Goal: Transaction & Acquisition: Purchase product/service

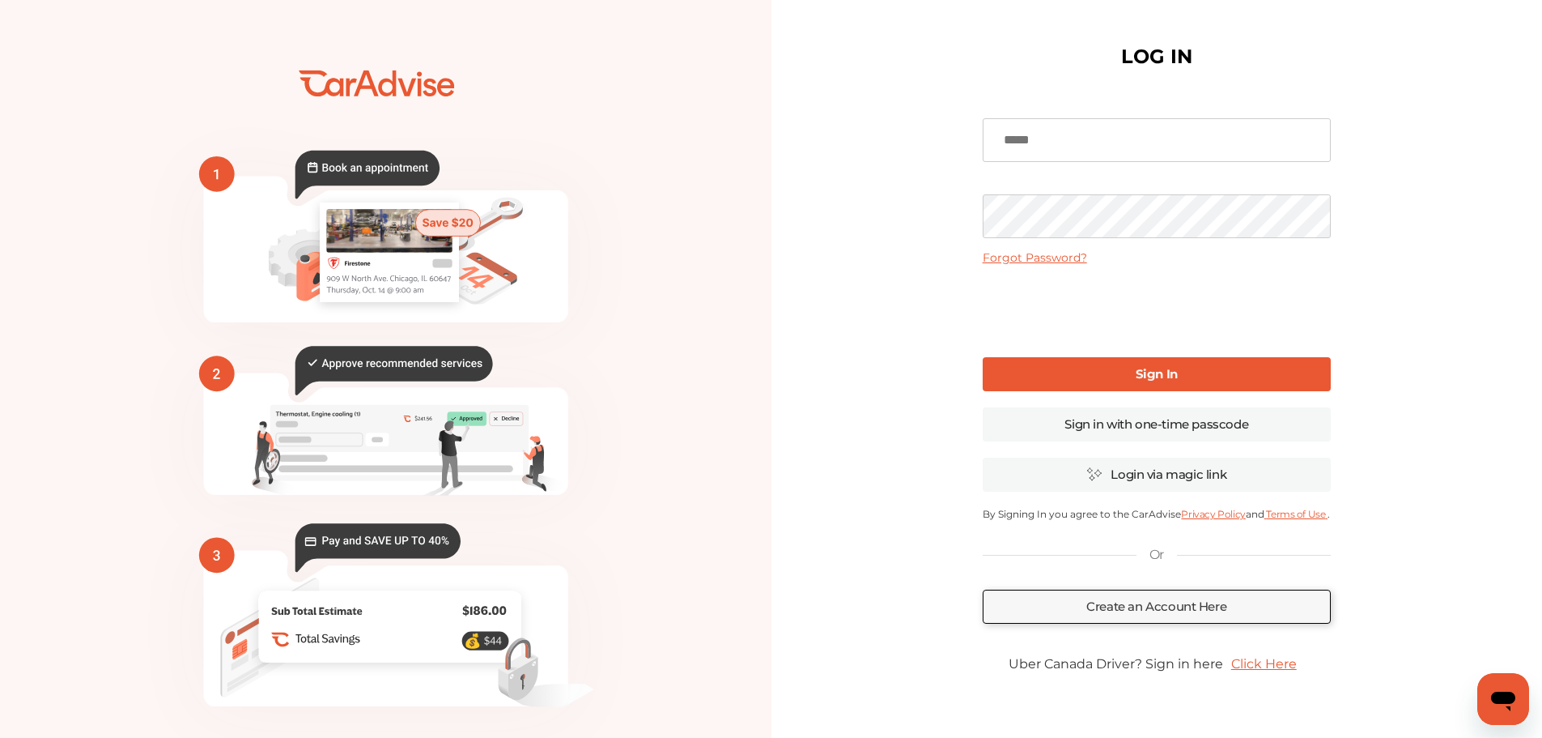
click at [1036, 151] on input at bounding box center [1157, 140] width 348 height 44
click at [1040, 147] on input at bounding box center [1157, 140] width 348 height 44
type input "**********"
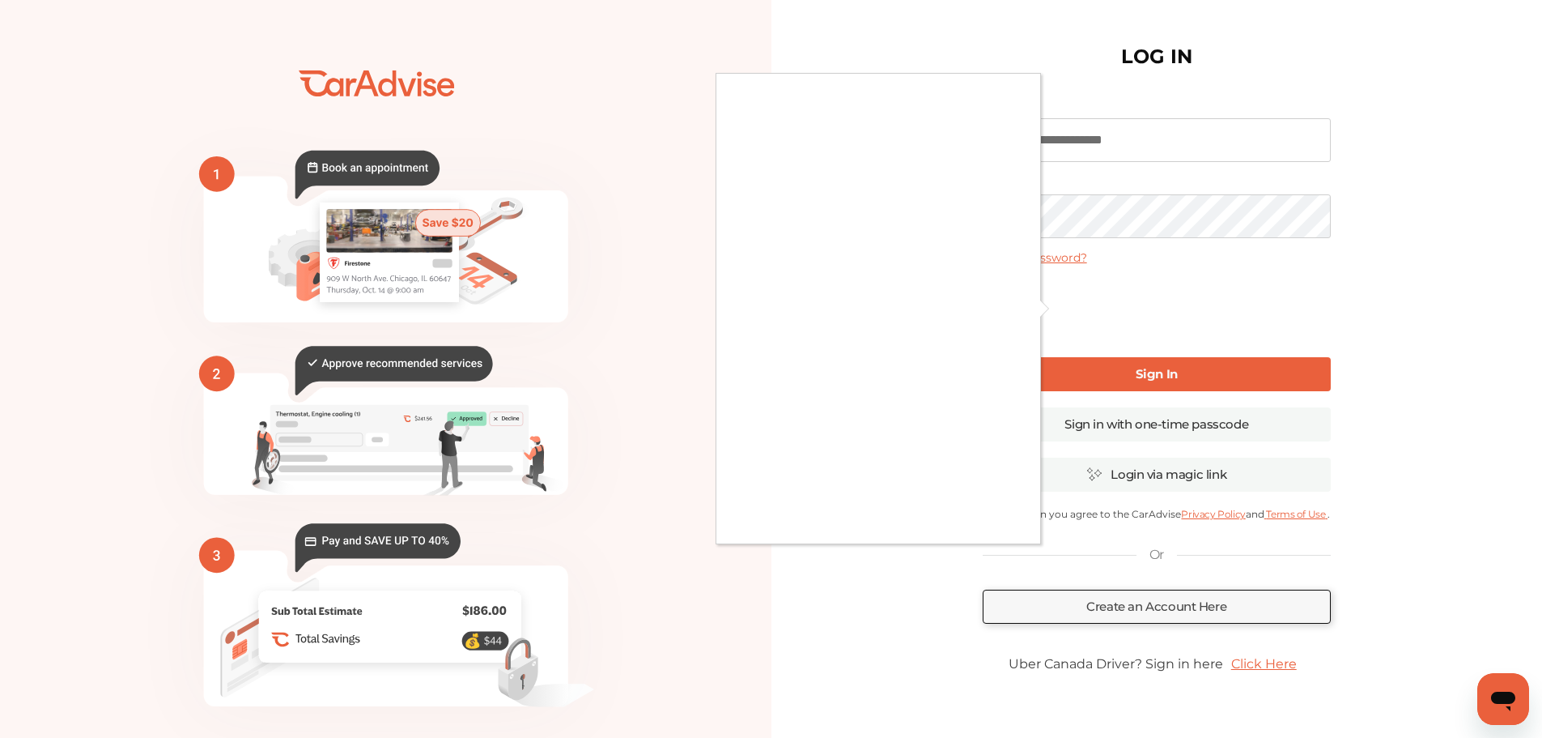
click at [1086, 367] on div at bounding box center [771, 369] width 1542 height 738
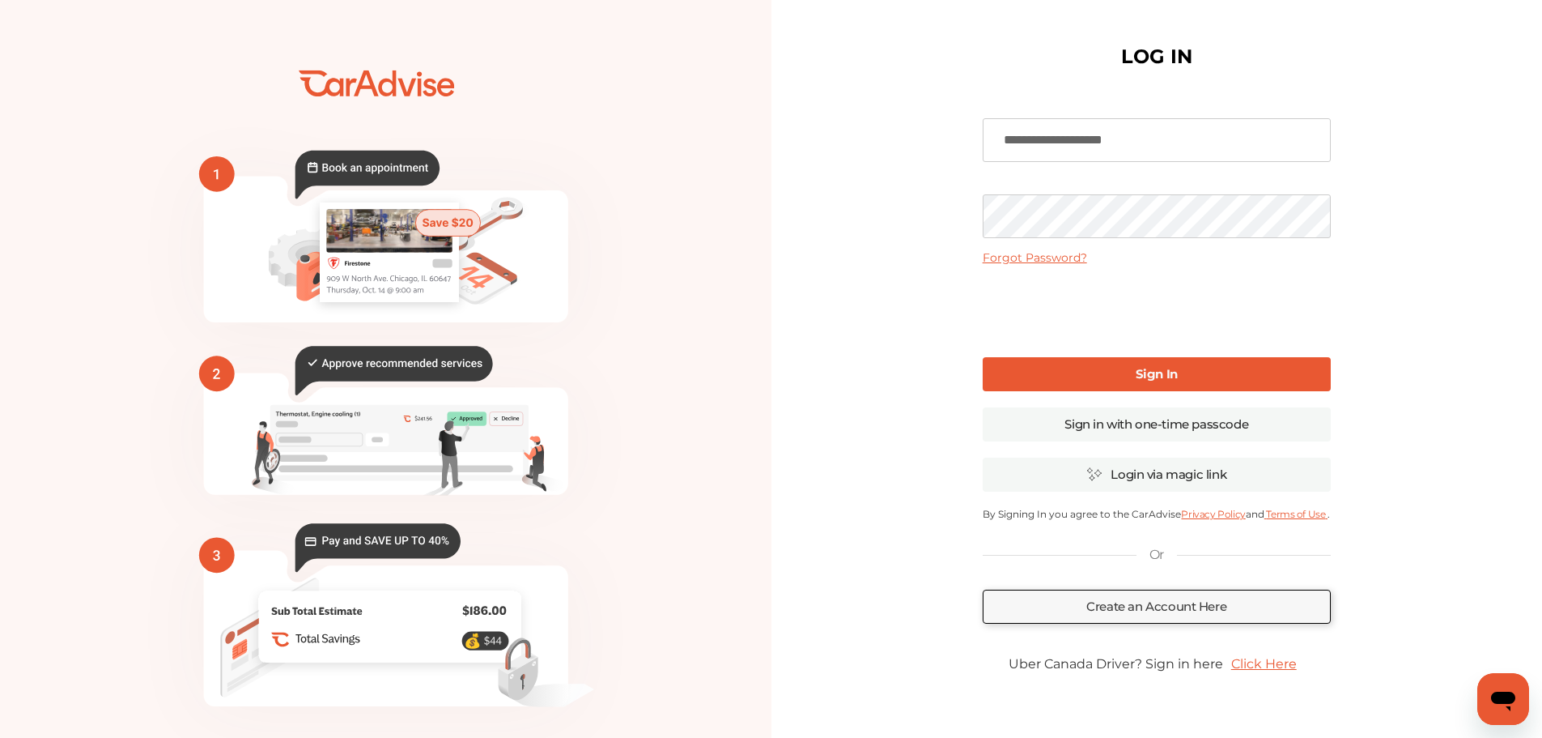
click at [1086, 376] on link "Sign In" at bounding box center [1157, 374] width 348 height 34
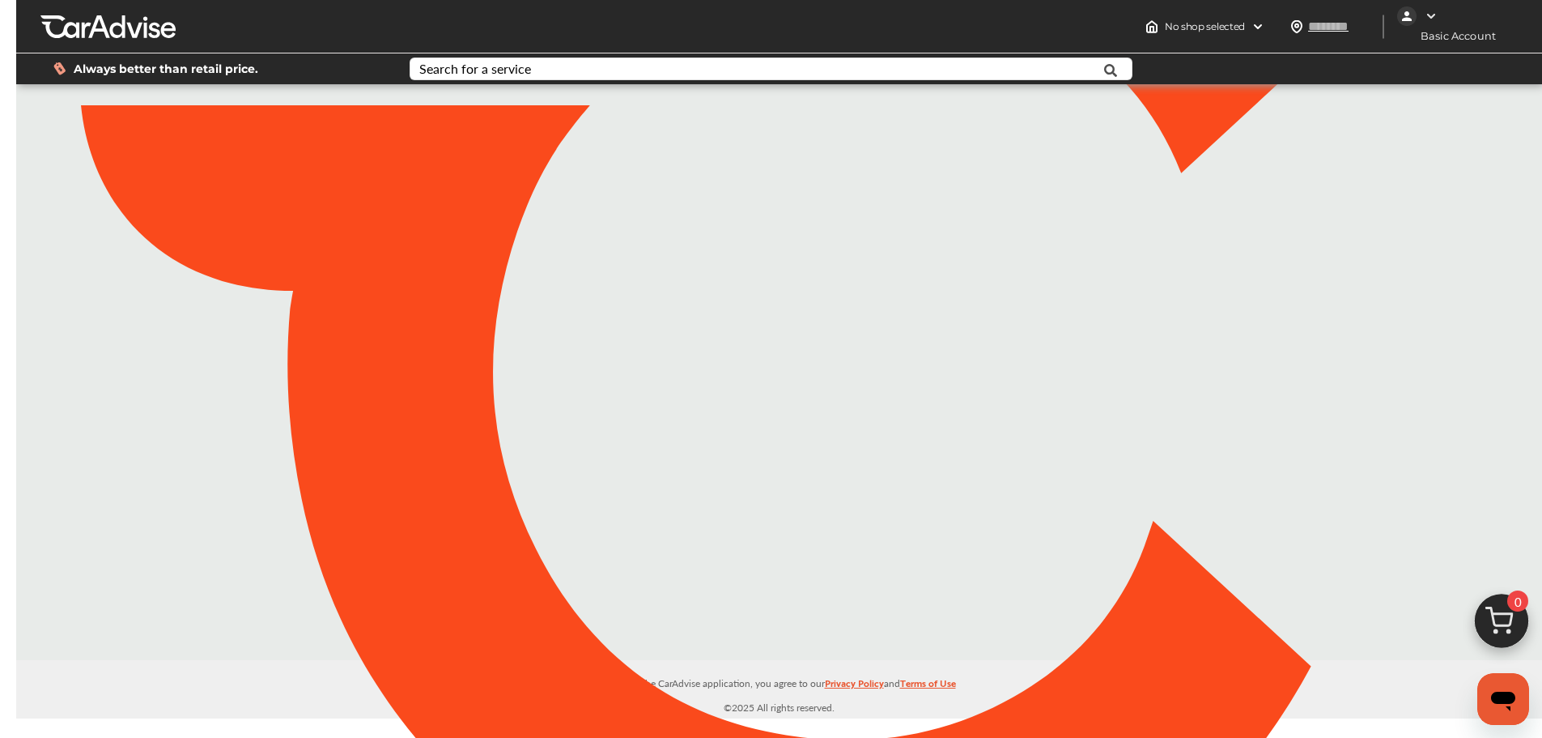
type input "*****"
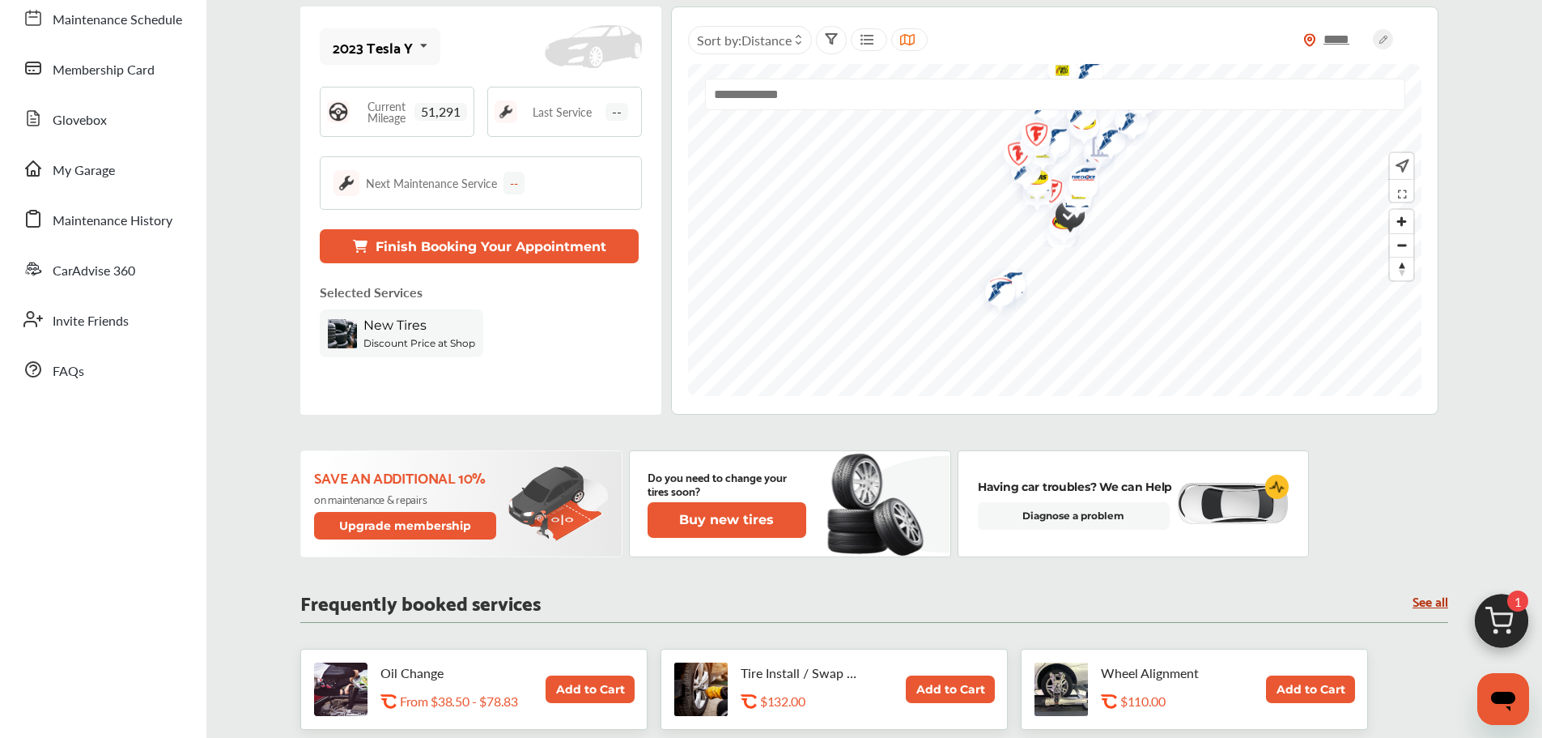
scroll to position [324, 0]
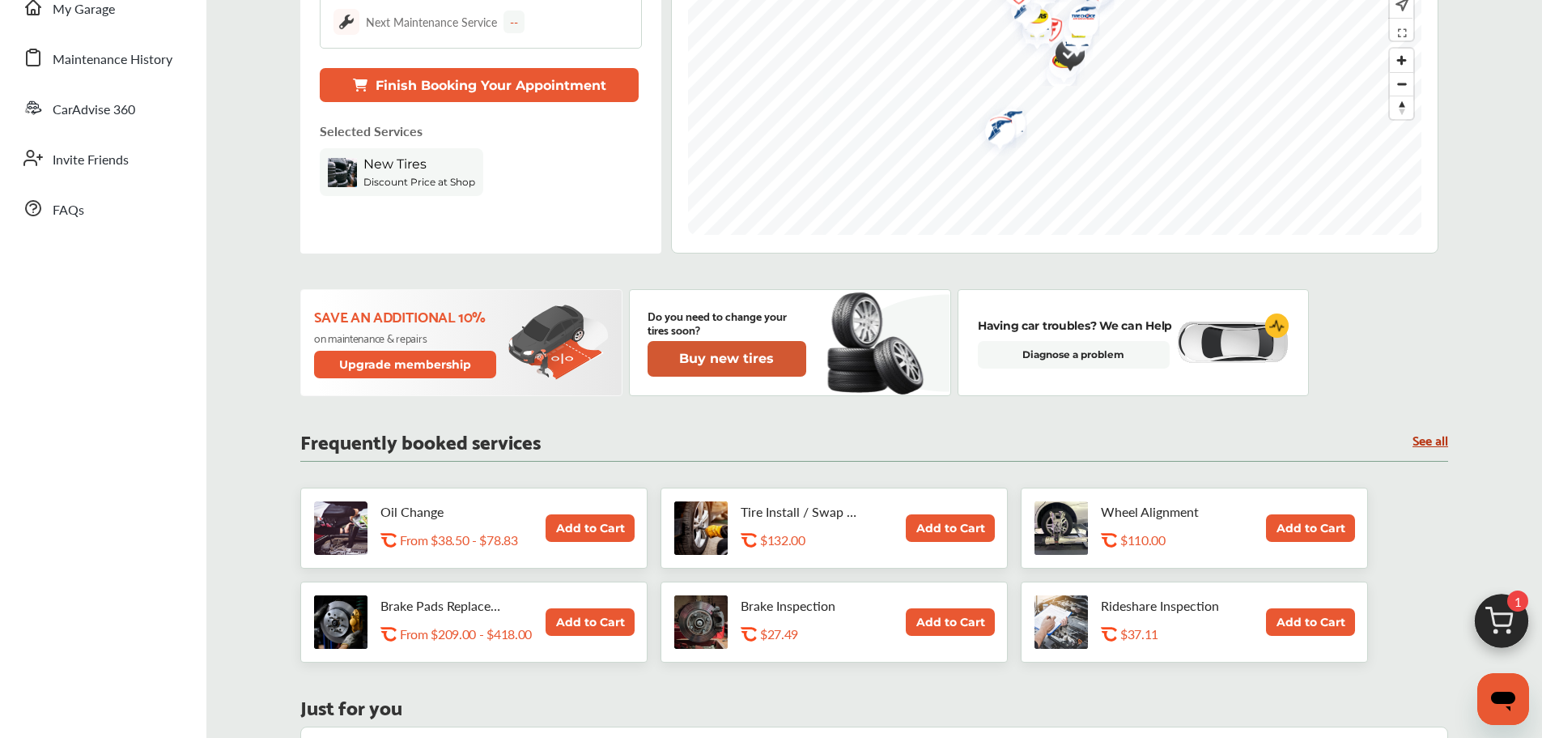
click at [772, 359] on button "Buy new tires" at bounding box center [727, 359] width 159 height 36
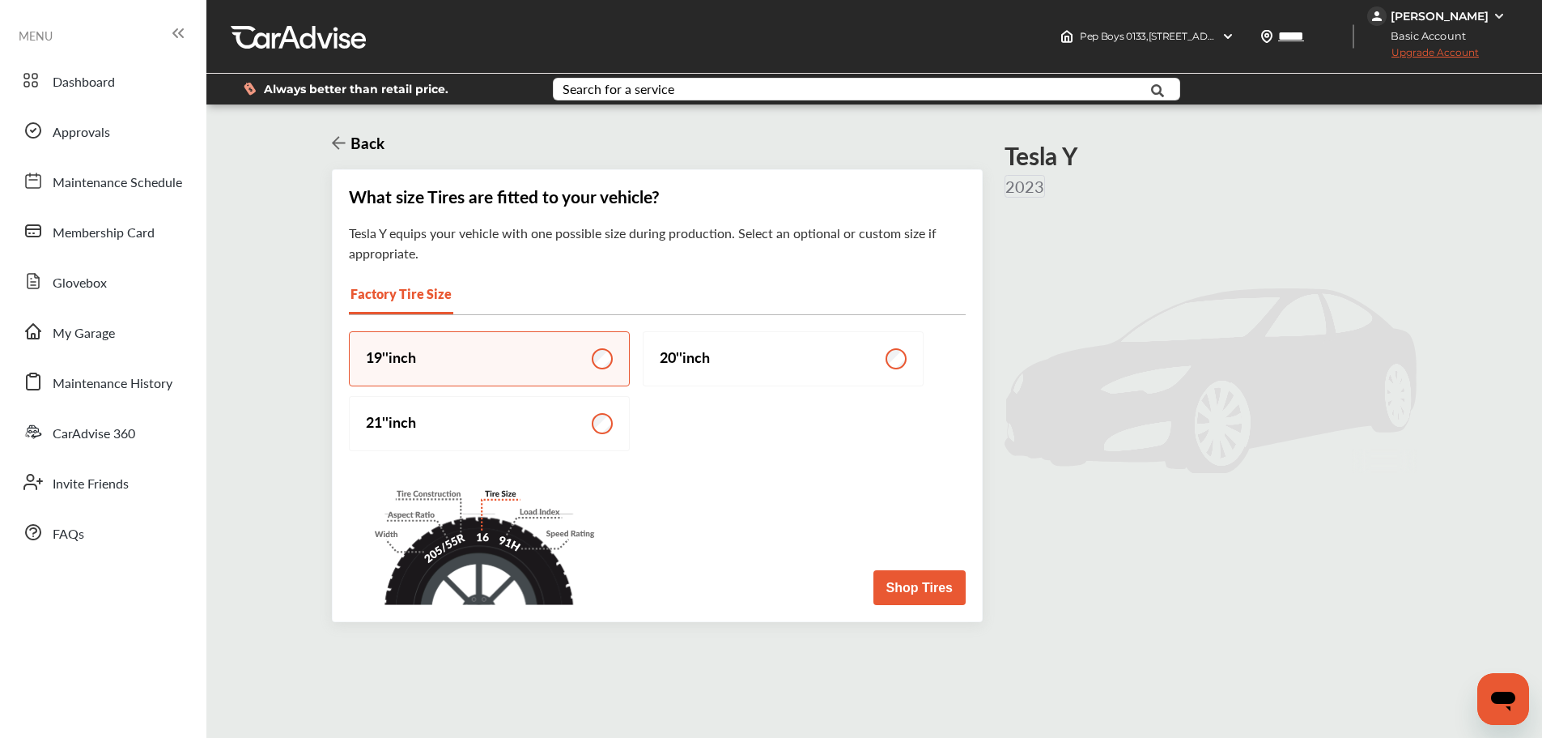
click at [928, 589] on button "Shop Tires" at bounding box center [920, 587] width 92 height 35
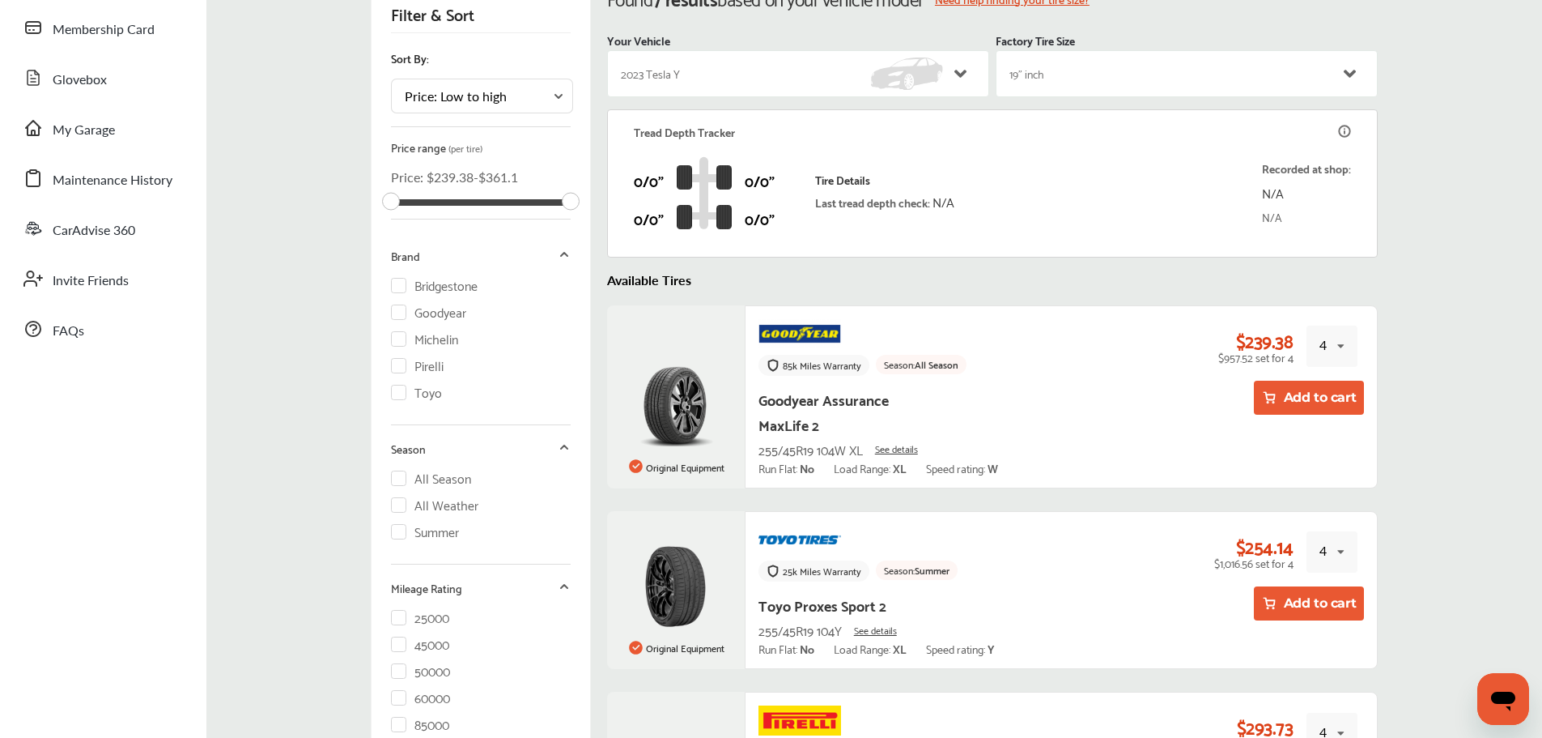
scroll to position [176, 0]
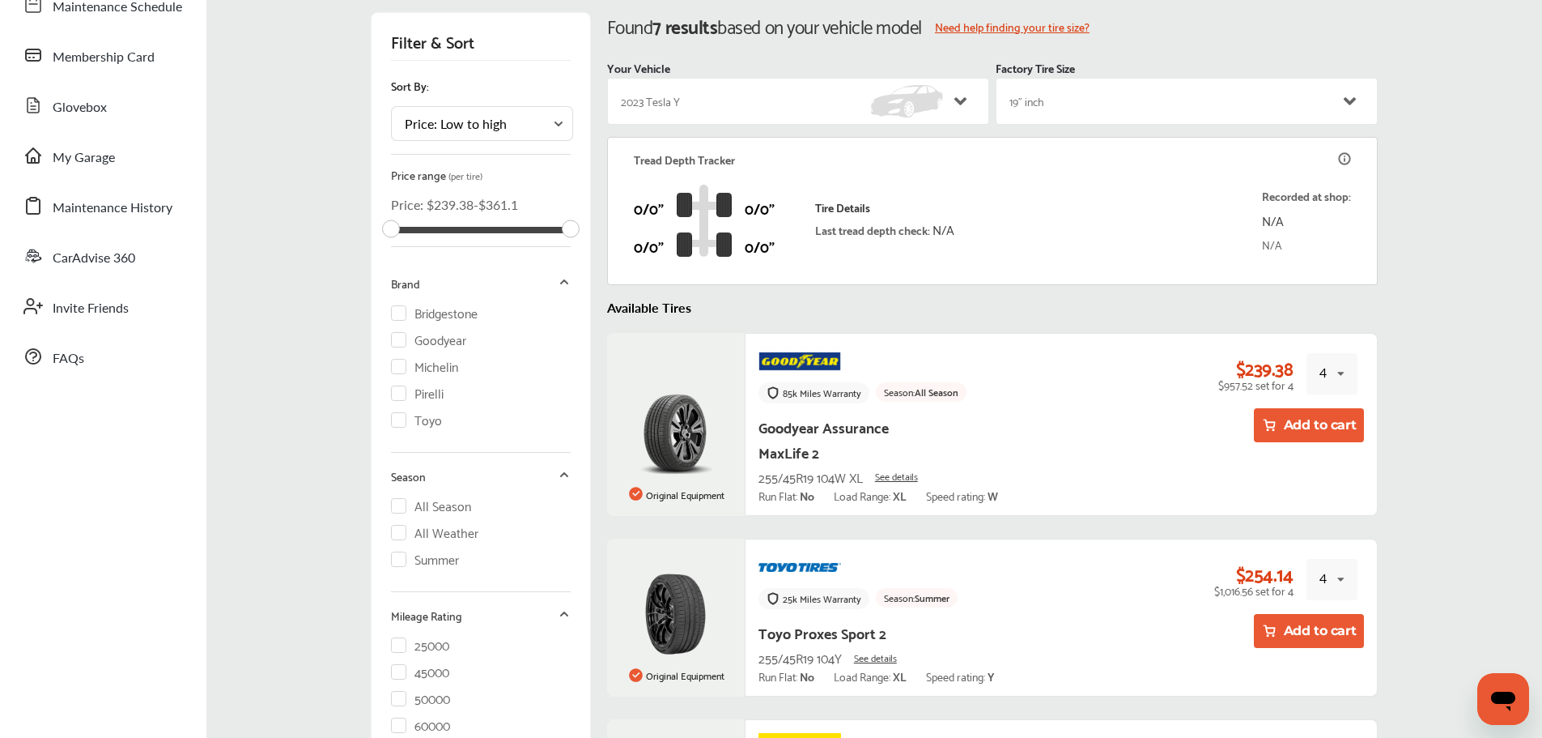
click at [1304, 423] on button "Add to cart" at bounding box center [1309, 425] width 111 height 34
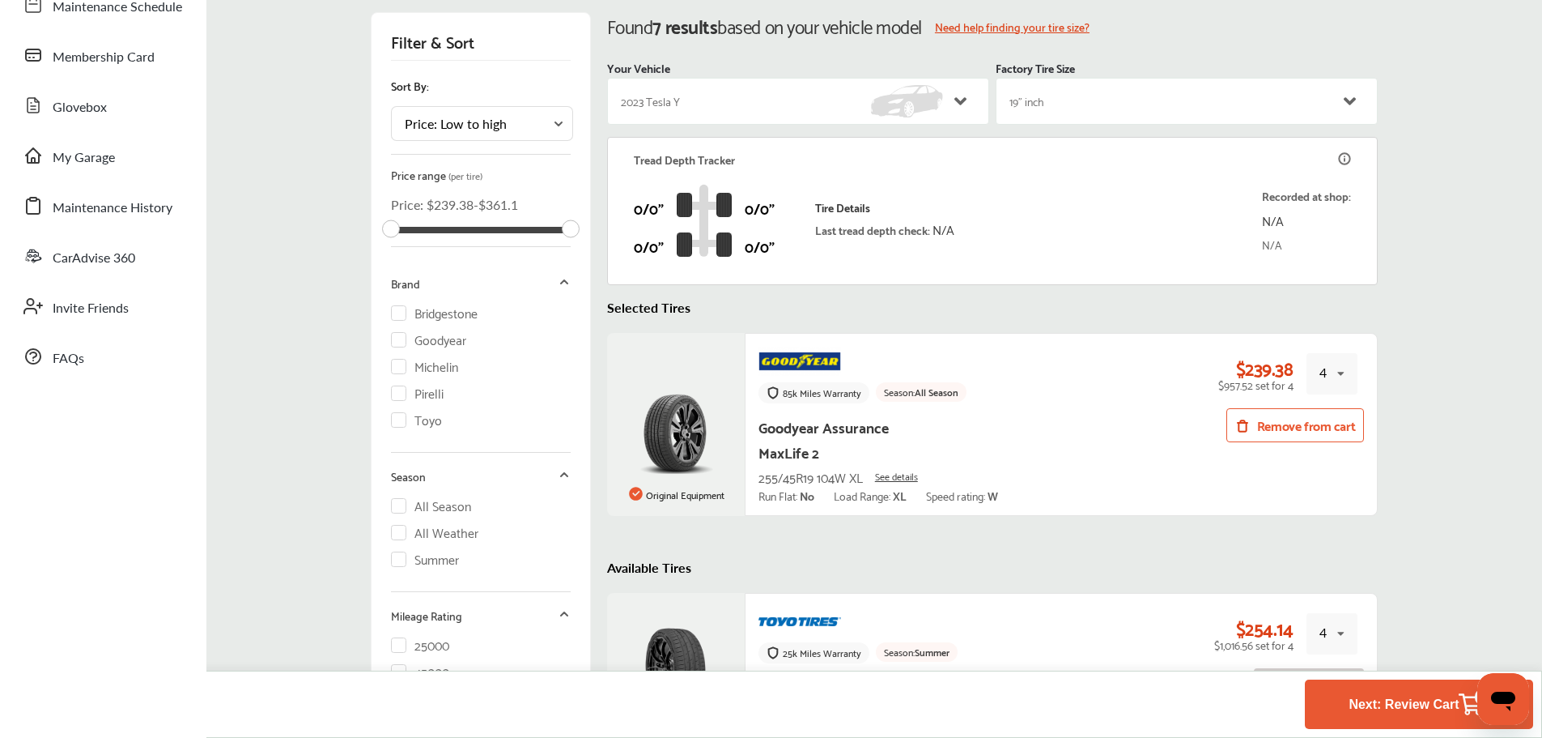
click at [1364, 704] on button "Next: Review Cart 4" at bounding box center [1419, 704] width 150 height 30
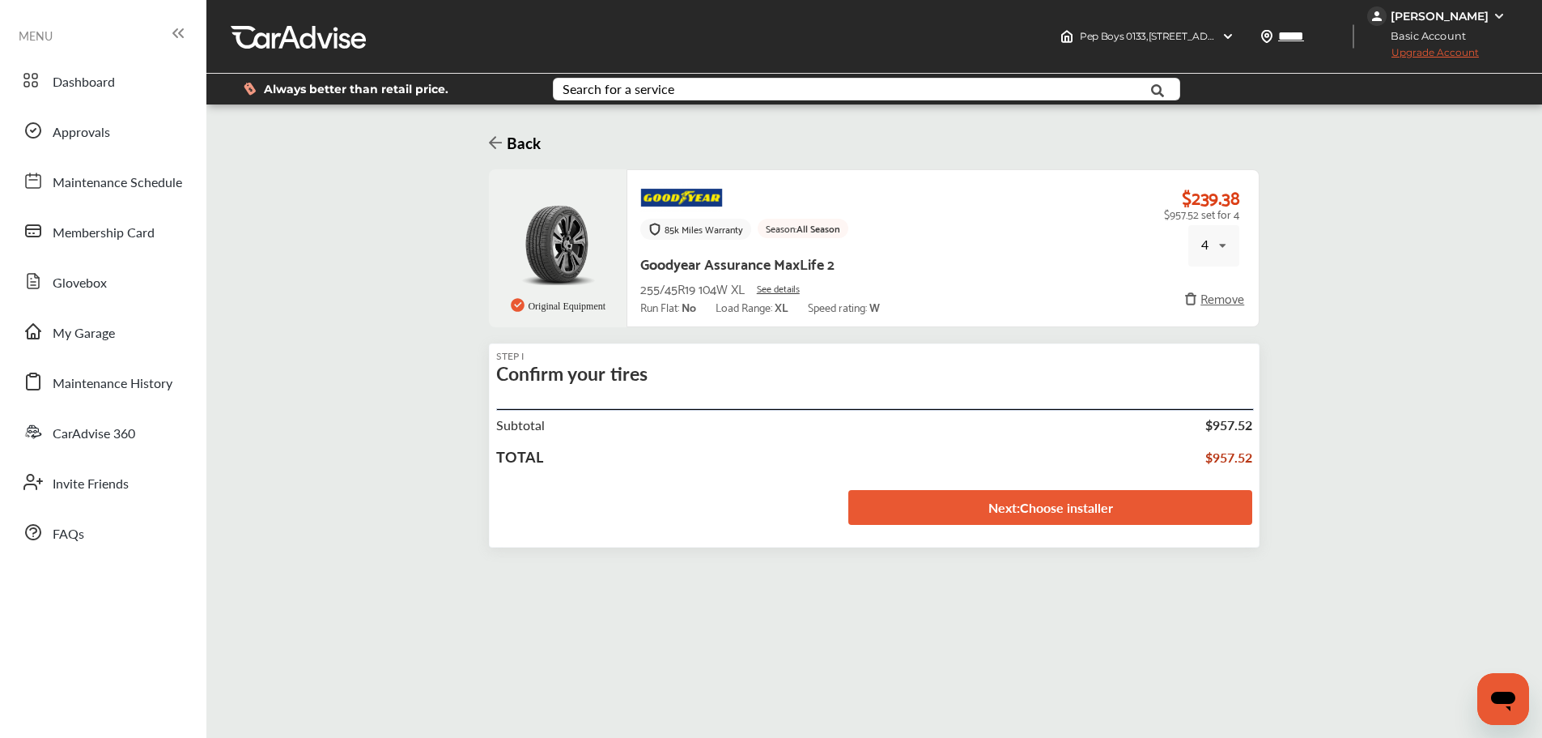
click at [1067, 505] on link "Next : Choose installer" at bounding box center [1051, 507] width 404 height 35
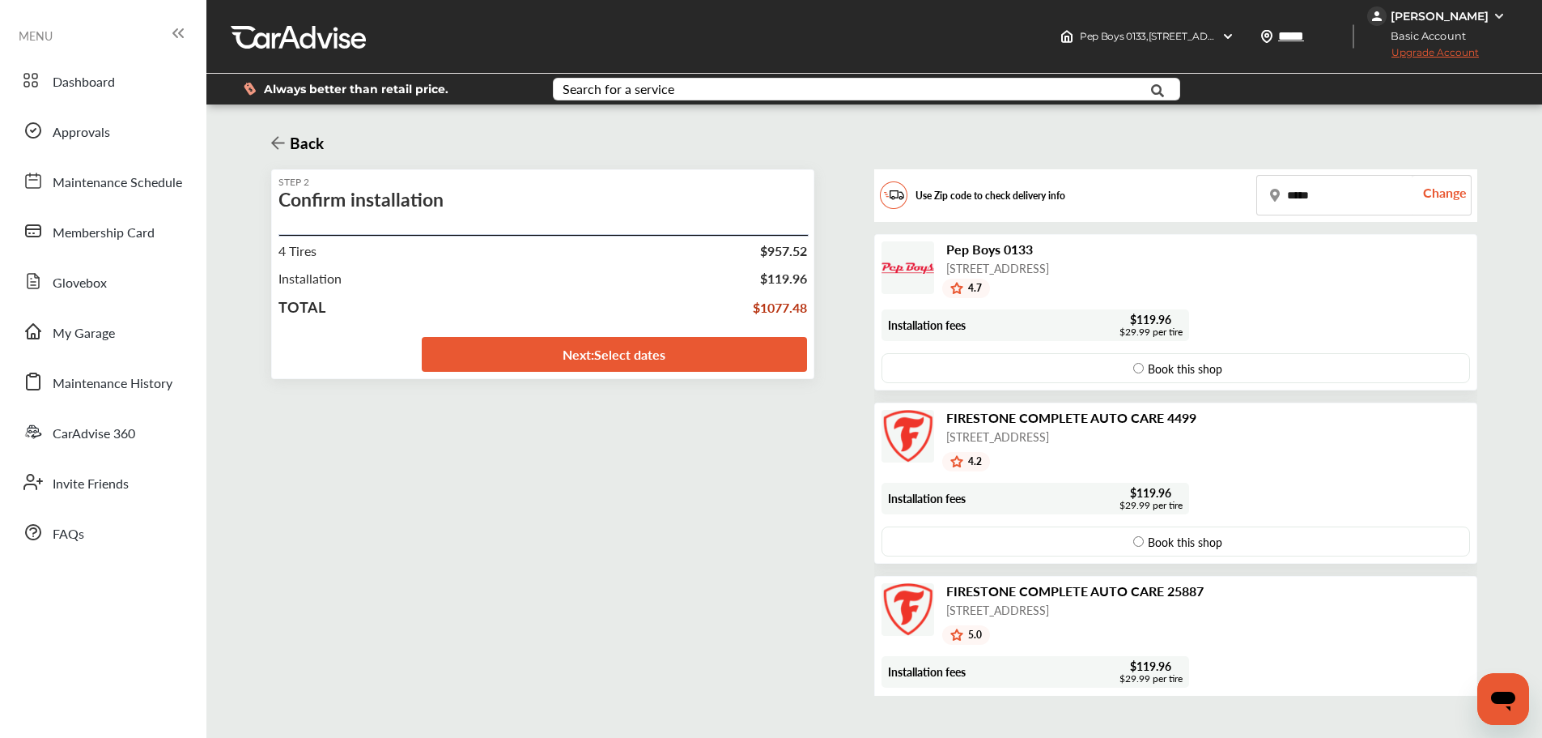
click at [644, 347] on link "Next : Select dates" at bounding box center [614, 354] width 385 height 35
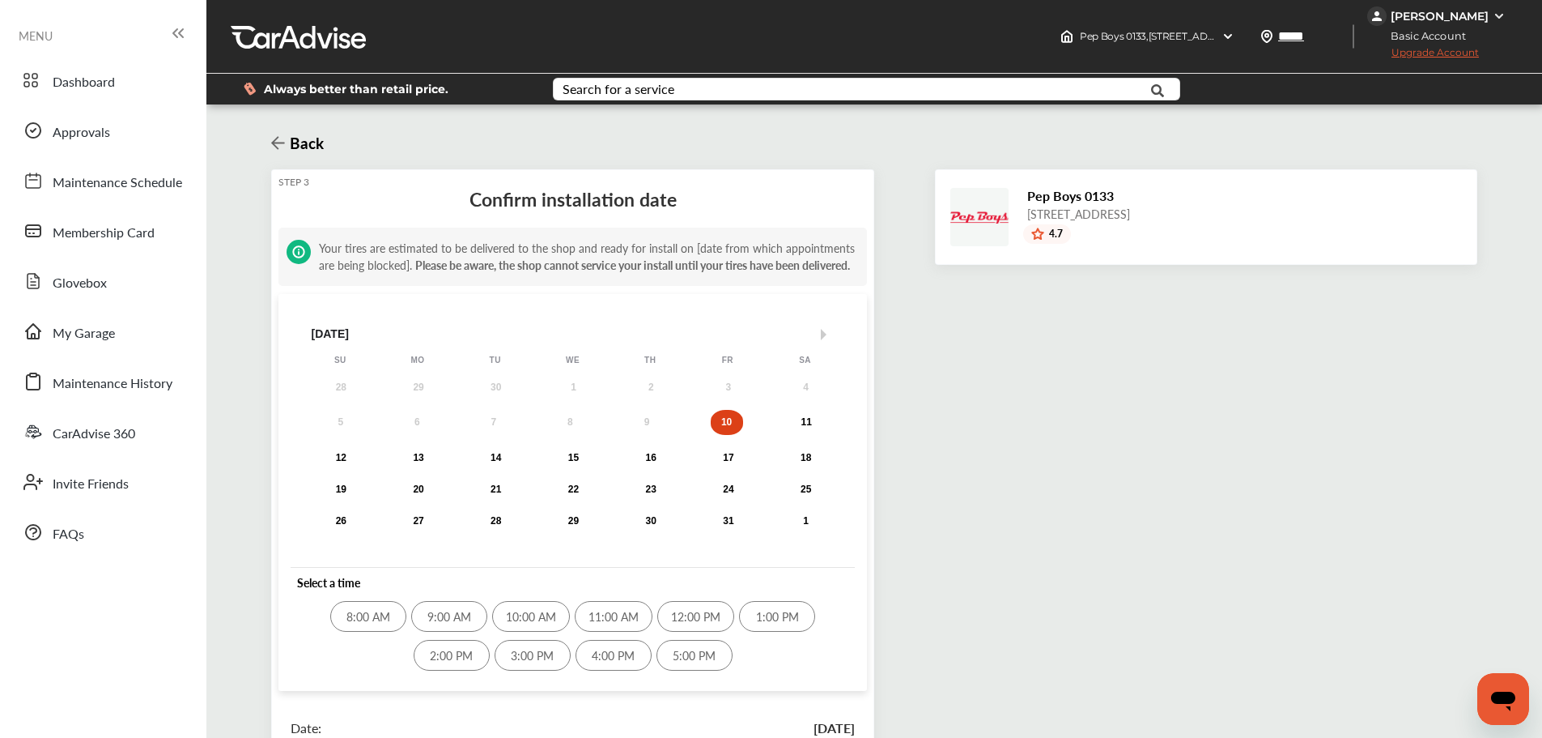
click at [278, 143] on icon at bounding box center [278, 143] width 14 height 13
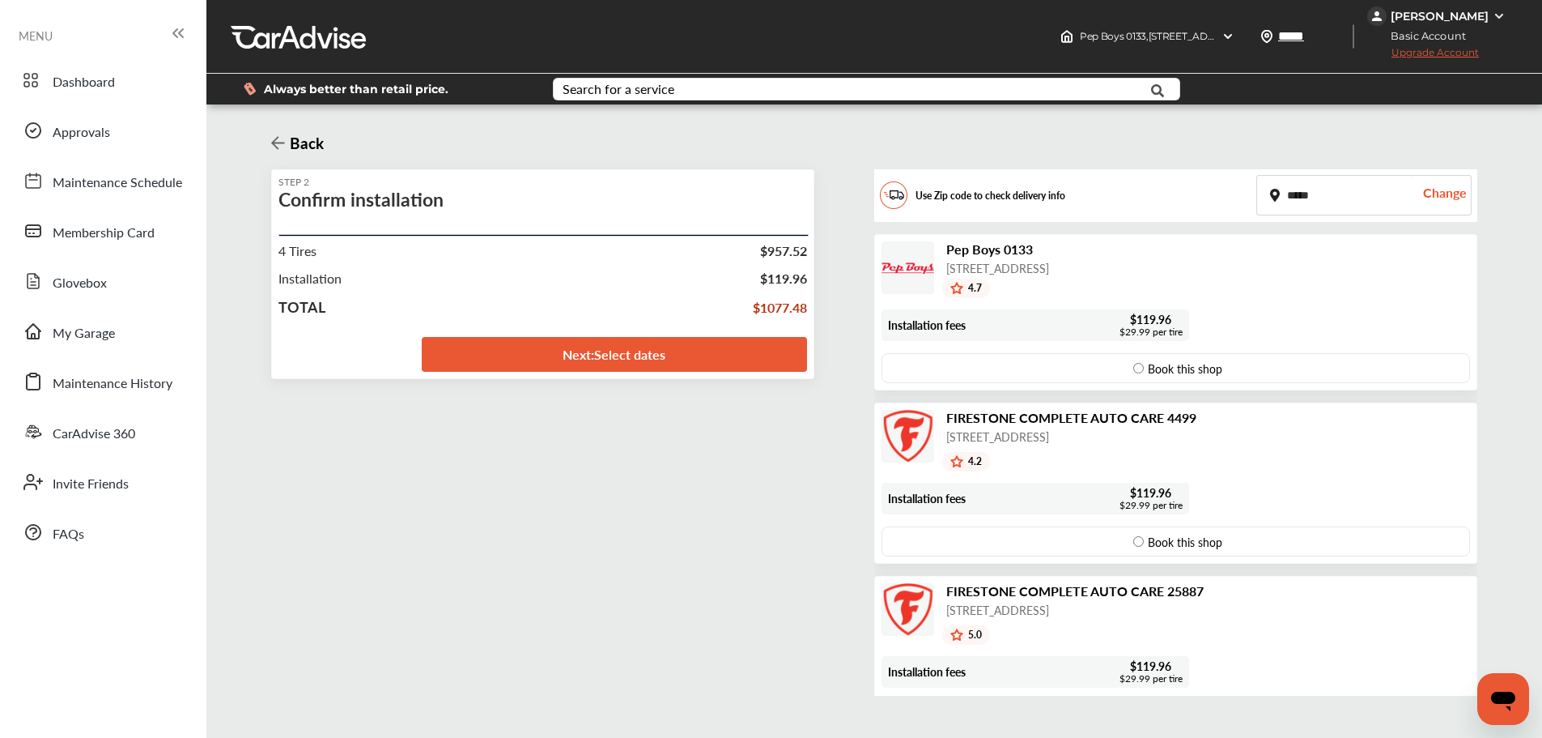
click at [1312, 194] on input "*****" at bounding box center [1334, 195] width 155 height 39
type input "*****"
click at [1460, 193] on div "Change" at bounding box center [1441, 195] width 58 height 39
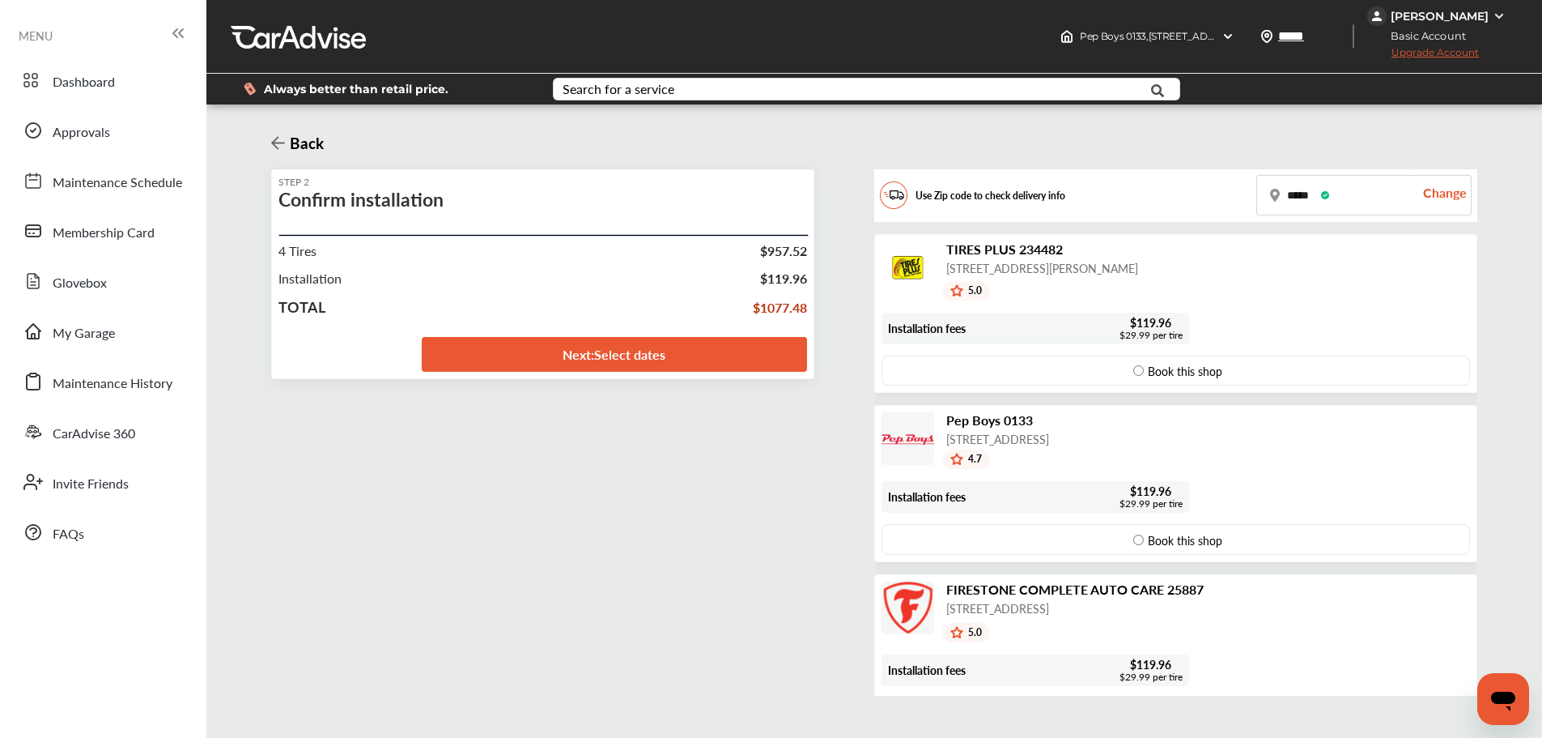
click at [670, 353] on link "Next : Select dates" at bounding box center [614, 354] width 385 height 35
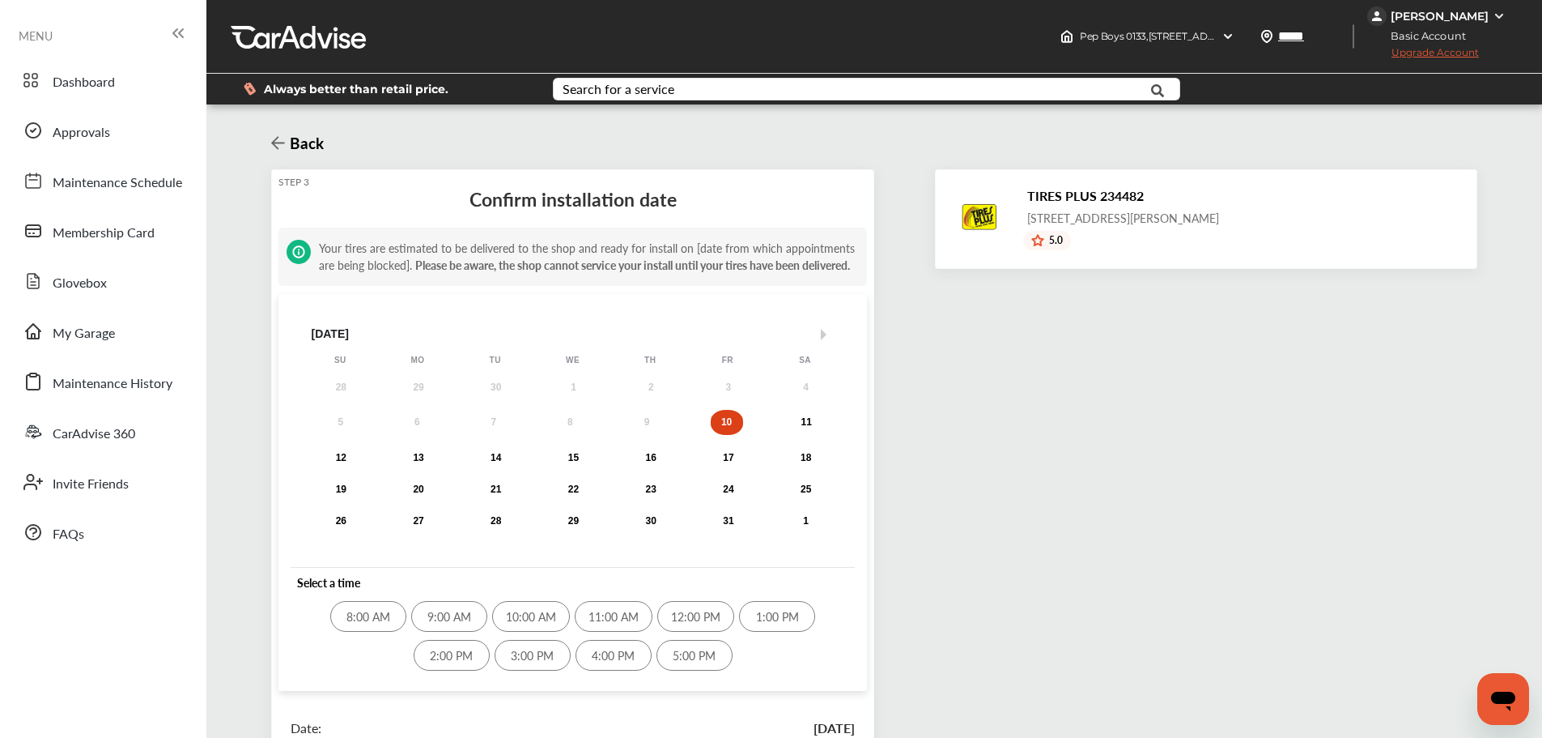
click at [278, 146] on icon at bounding box center [278, 142] width 14 height 15
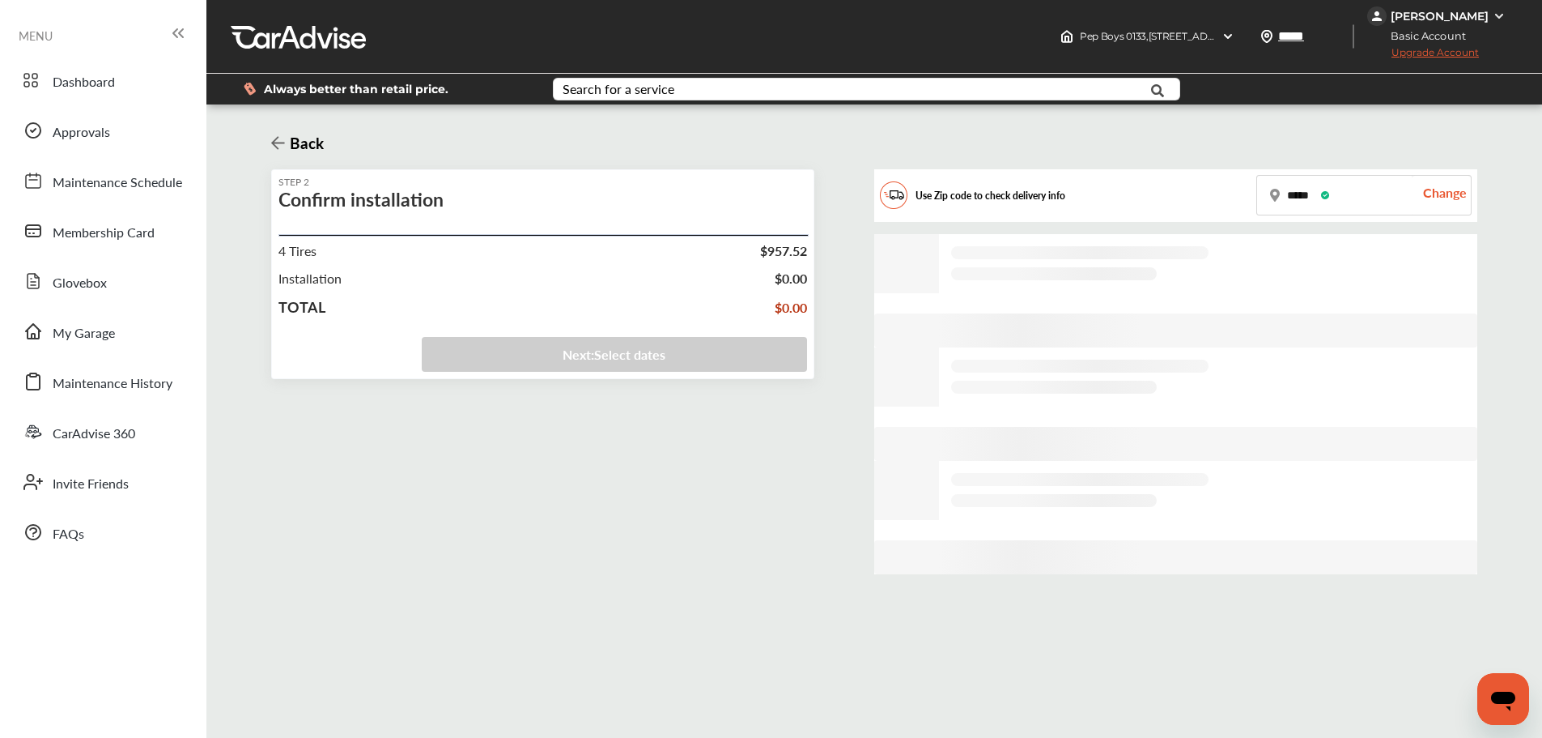
click at [276, 146] on icon at bounding box center [278, 142] width 14 height 15
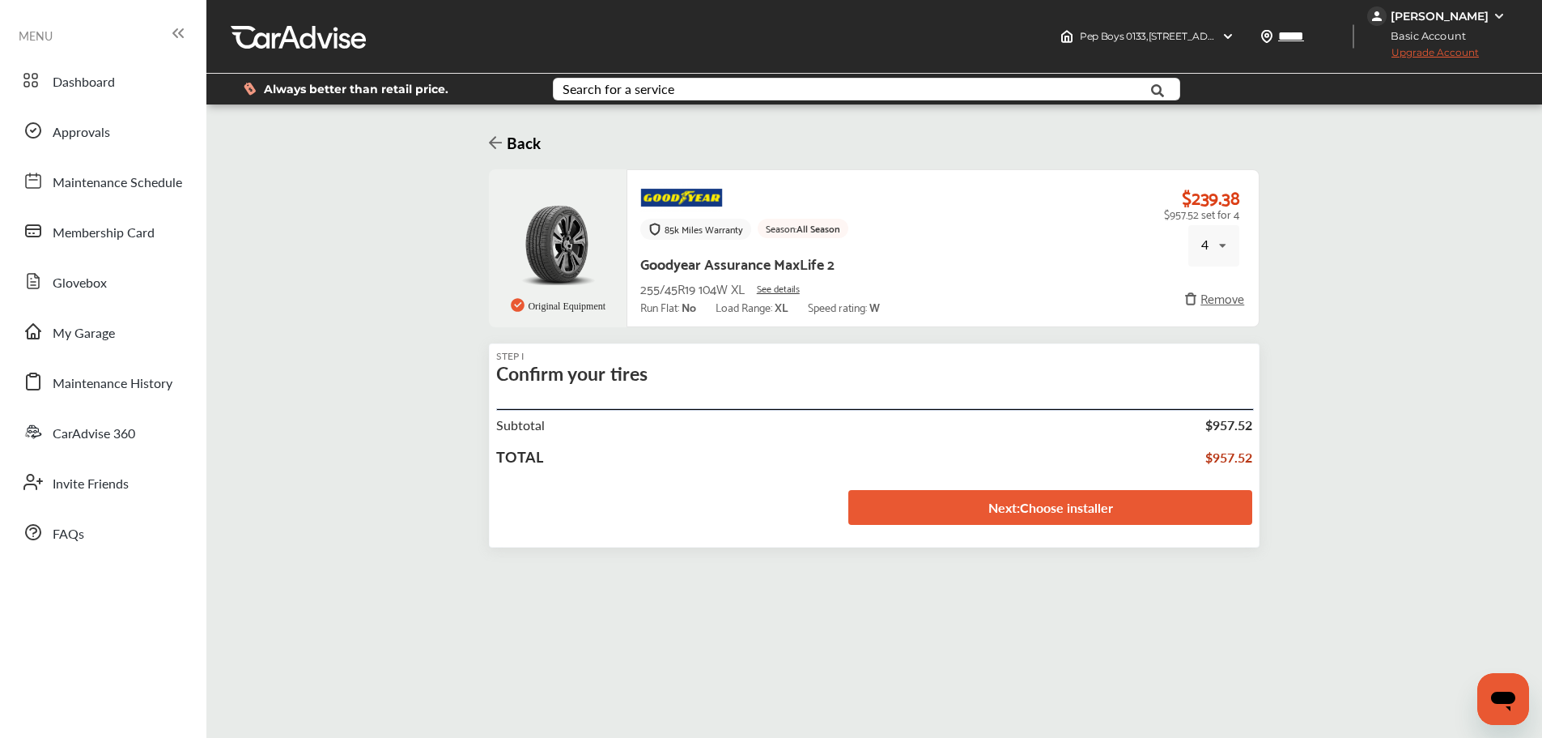
click at [492, 147] on icon at bounding box center [496, 142] width 14 height 15
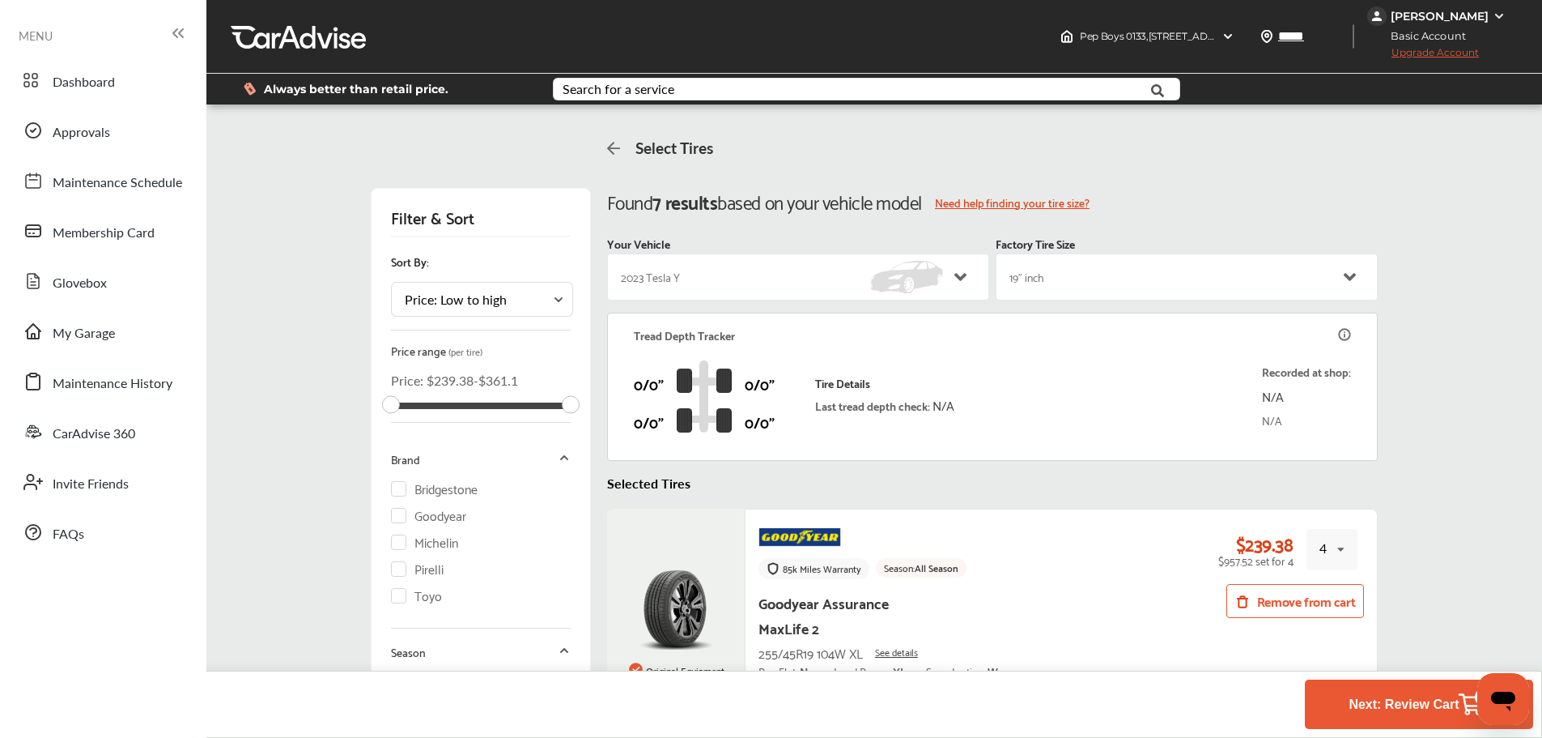
click at [607, 148] on icon at bounding box center [614, 148] width 14 height 13
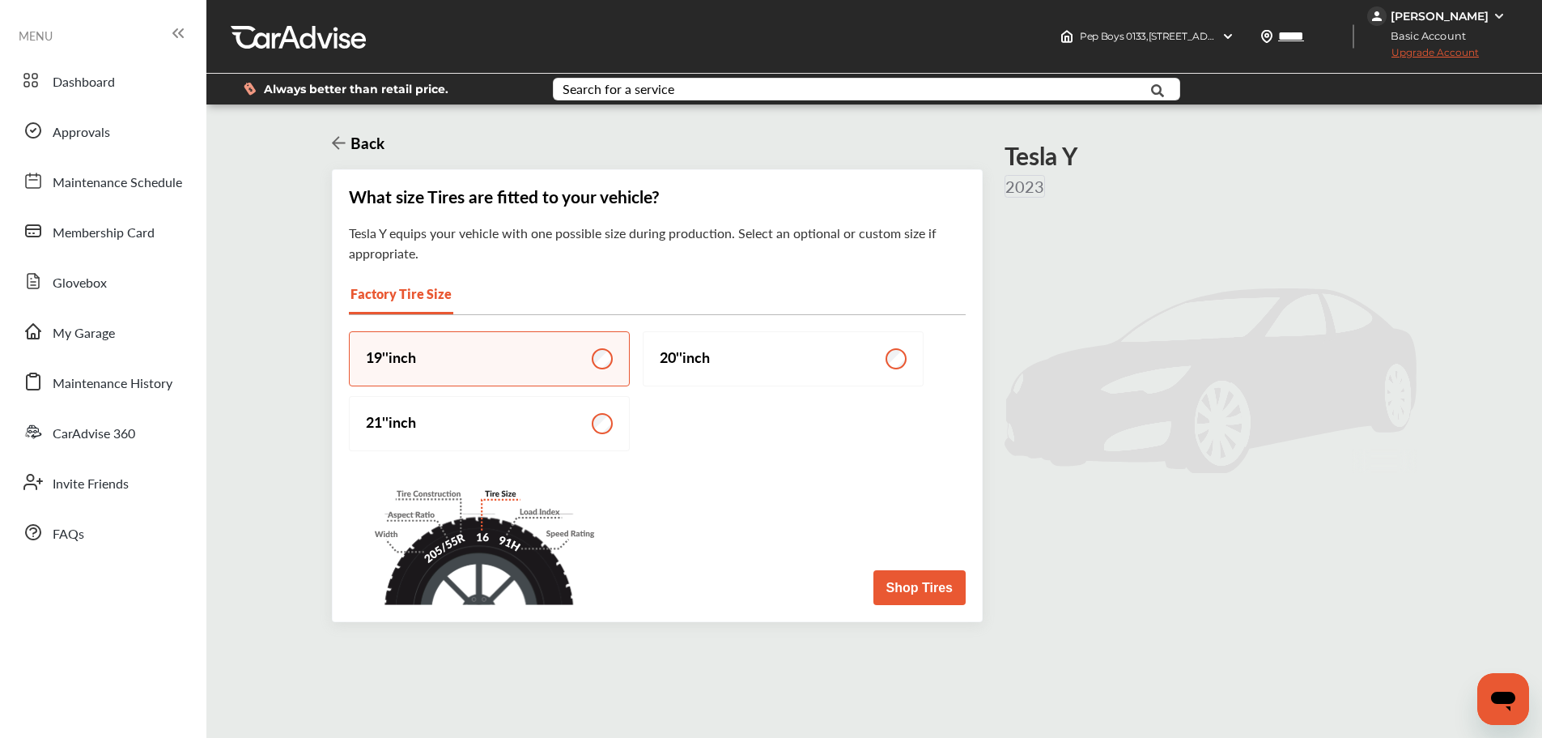
click at [335, 138] on icon at bounding box center [339, 142] width 14 height 15
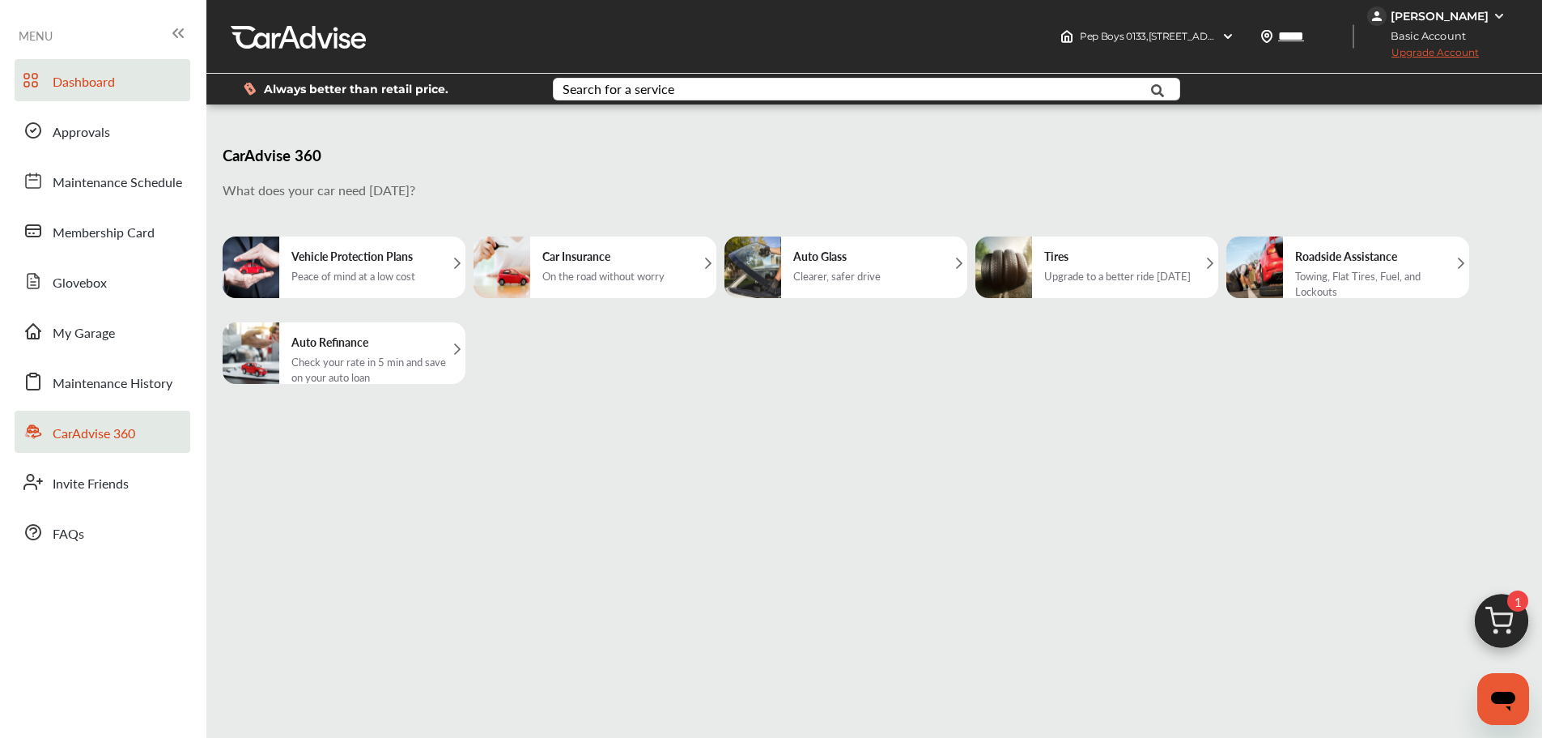
click at [91, 86] on span "Dashboard" at bounding box center [84, 82] width 62 height 21
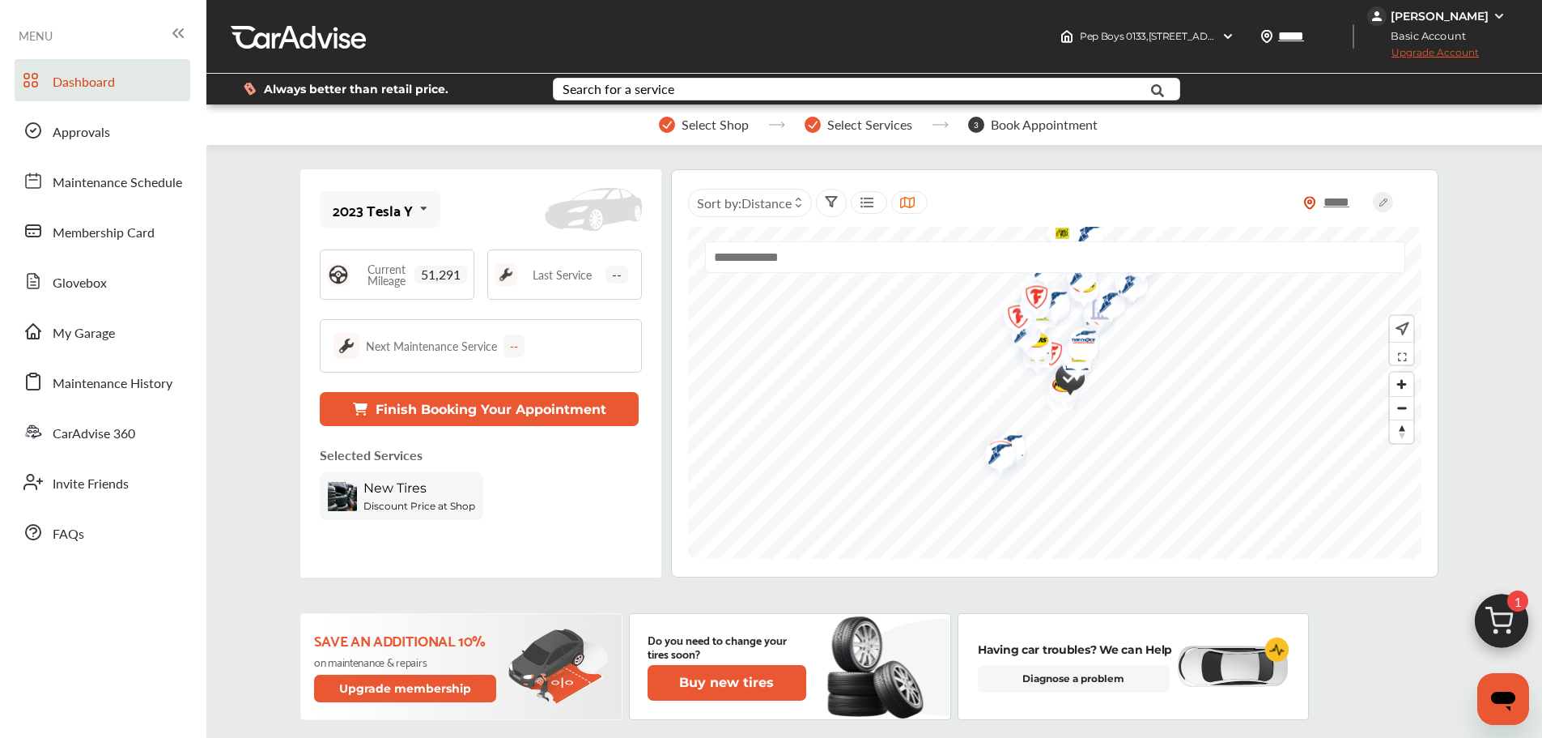
click at [401, 492] on span "New Tires" at bounding box center [395, 487] width 63 height 15
